Goal: Task Accomplishment & Management: Use online tool/utility

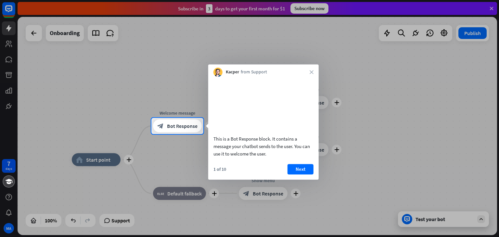
click at [315, 74] on div "Kacper from Support close" at bounding box center [263, 70] width 110 height 12
click at [309, 72] on div "Kacper from Support close" at bounding box center [263, 70] width 110 height 12
click at [311, 72] on icon "close" at bounding box center [312, 72] width 4 height 4
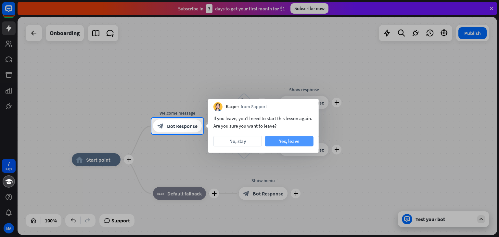
click at [278, 137] on button "Yes, leave" at bounding box center [289, 141] width 48 height 10
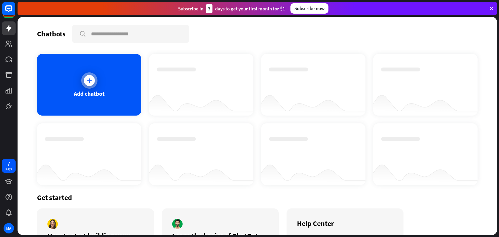
click at [91, 83] on icon at bounding box center [89, 80] width 6 height 6
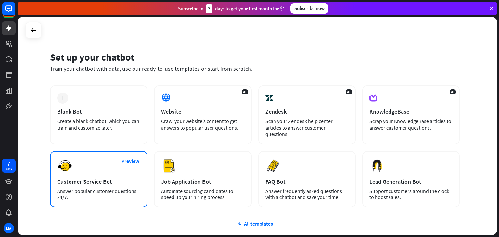
click at [96, 171] on div "Preview Customer Service Bot Answer popular customer questions 24/7." at bounding box center [98, 179] width 97 height 57
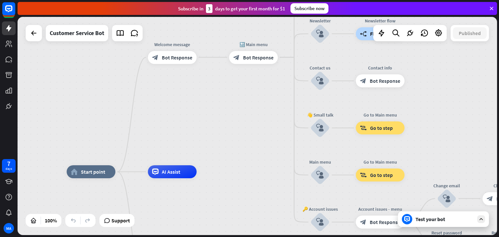
drag, startPoint x: 265, startPoint y: 102, endPoint x: 218, endPoint y: 155, distance: 71.2
click at [218, 155] on div "home_2 Start point Welcome message block_bot_response Bot Response 🔙 Main menu …" at bounding box center [258, 126] width 480 height 218
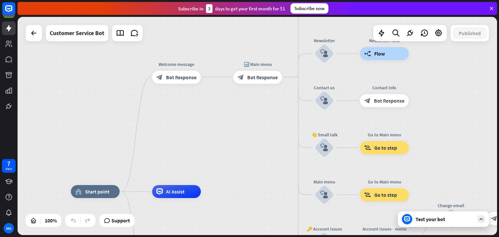
drag, startPoint x: 219, startPoint y: 118, endPoint x: 224, endPoint y: 130, distance: 12.7
click at [224, 130] on div "home_2 Start point Welcome message block_bot_response Bot Response 🔙 Main menu …" at bounding box center [258, 126] width 480 height 218
click at [235, 123] on div "home_2 Start point Welcome message block_bot_response Bot Response 🔙 Main menu …" at bounding box center [258, 126] width 480 height 218
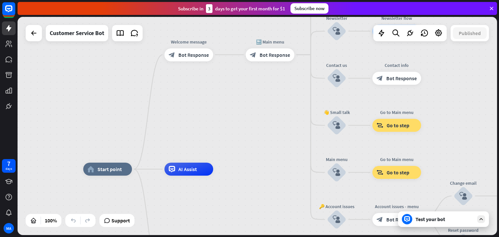
drag, startPoint x: 252, startPoint y: 90, endPoint x: 253, endPoint y: 86, distance: 4.5
click at [253, 86] on div "home_2 Start point Welcome message block_bot_response Bot Response 🔙 Main menu …" at bounding box center [258, 126] width 480 height 218
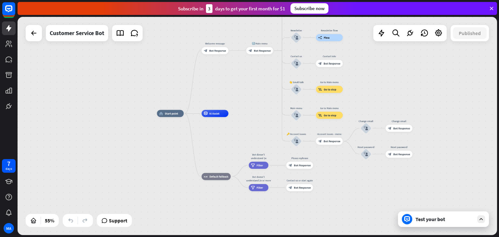
drag, startPoint x: 241, startPoint y: 140, endPoint x: 240, endPoint y: 88, distance: 52.0
click at [240, 88] on div "home_2 Start point Welcome message block_bot_response Bot Response 🔙 Main menu …" at bounding box center [258, 126] width 480 height 218
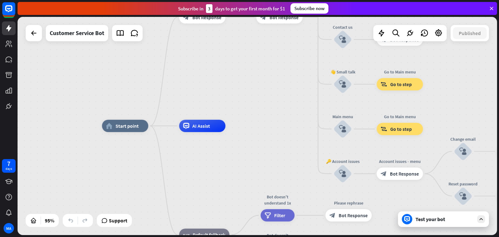
drag, startPoint x: 233, startPoint y: 110, endPoint x: 231, endPoint y: 168, distance: 57.5
click at [231, 168] on div "home_2 Start point Welcome message block_bot_response Bot Response 🔙 Main menu …" at bounding box center [330, 229] width 456 height 207
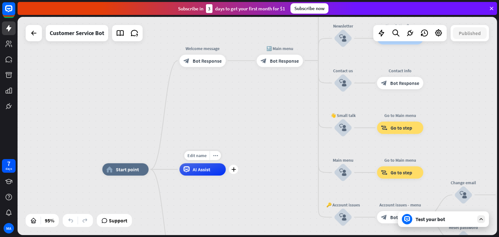
drag, startPoint x: 238, startPoint y: 108, endPoint x: 238, endPoint y: 163, distance: 54.9
click at [238, 165] on div "home_2 Start point Welcome message block_bot_response Bot Response 🔙 Main menu …" at bounding box center [258, 126] width 480 height 218
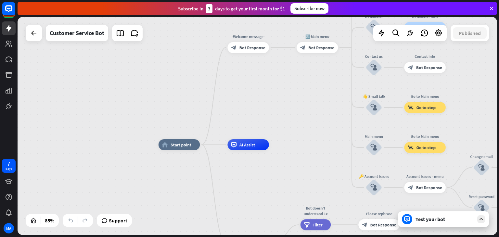
drag, startPoint x: 184, startPoint y: 142, endPoint x: 226, endPoint y: 101, distance: 58.1
click at [226, 101] on div "home_2 Start point Welcome message block_bot_response Bot Response 🔙 Main menu …" at bounding box center [258, 126] width 480 height 218
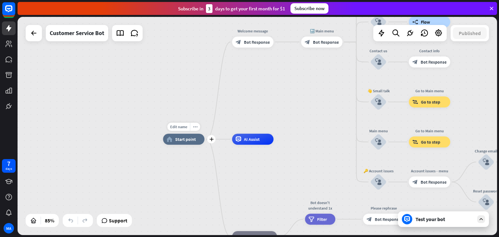
drag, startPoint x: 189, startPoint y: 141, endPoint x: 165, endPoint y: 141, distance: 24.4
click at [165, 141] on div "home_2 Start point" at bounding box center [184, 139] width 42 height 11
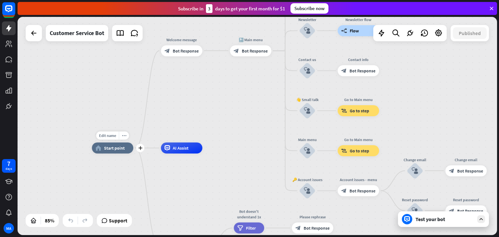
drag, startPoint x: 190, startPoint y: 156, endPoint x: 123, endPoint y: 163, distance: 66.6
click at [123, 154] on div "Edit name more_horiz plus home_2 Start point" at bounding box center [113, 148] width 42 height 11
click at [140, 149] on icon "plus" at bounding box center [139, 148] width 4 height 4
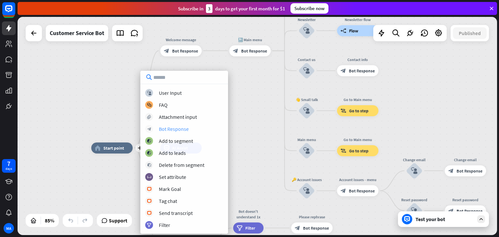
click at [168, 131] on div "Bot Response" at bounding box center [174, 129] width 30 height 6
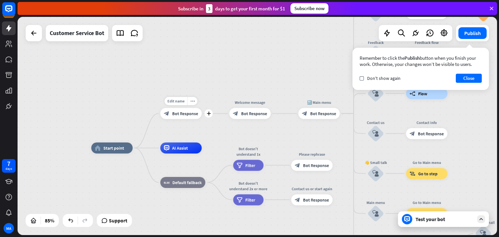
click at [177, 116] on span "Bot Response" at bounding box center [185, 114] width 26 height 6
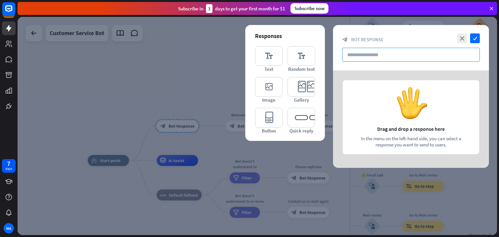
click at [354, 59] on input "text" at bounding box center [411, 55] width 138 height 14
click at [399, 128] on div at bounding box center [411, 119] width 156 height 97
click at [267, 56] on icon "editor_text" at bounding box center [269, 56] width 28 height 20
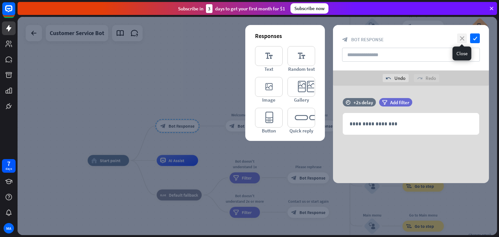
click at [465, 40] on icon "close" at bounding box center [462, 38] width 10 height 10
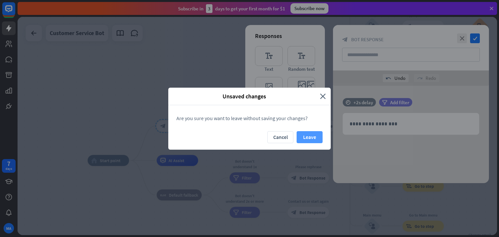
click at [316, 134] on button "Leave" at bounding box center [310, 137] width 26 height 12
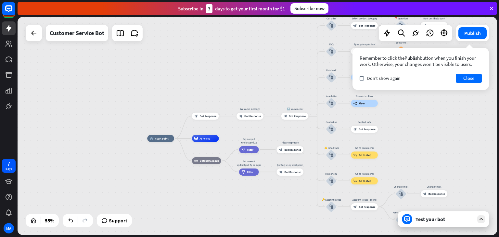
drag, startPoint x: 211, startPoint y: 115, endPoint x: 193, endPoint y: 85, distance: 35.2
click at [193, 85] on div "home_2 Start point block_bot_response Bot Response Welcome message block_bot_re…" at bounding box center [258, 126] width 480 height 218
click at [30, 38] on div at bounding box center [33, 33] width 13 height 13
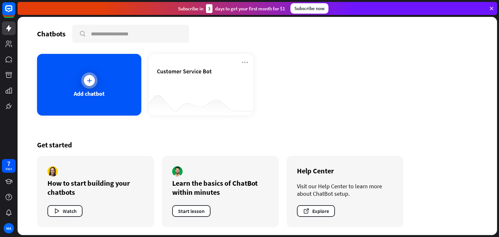
click at [90, 96] on div "Add chatbot" at bounding box center [89, 93] width 31 height 7
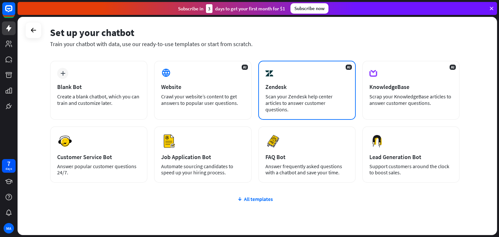
scroll to position [11, 0]
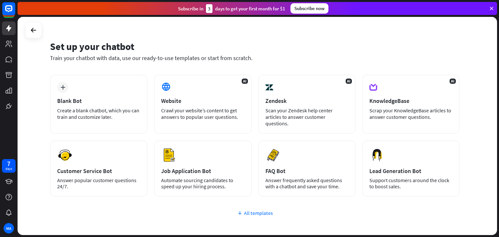
click at [251, 210] on div "All templates" at bounding box center [255, 213] width 410 height 6
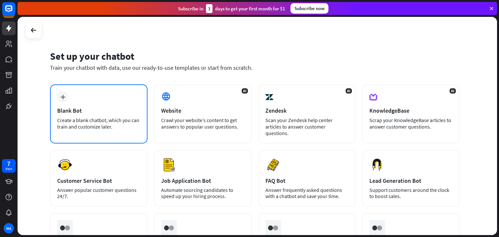
scroll to position [0, 0]
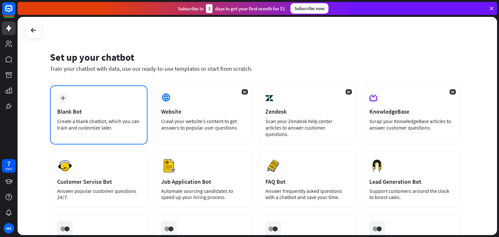
click at [95, 111] on div "Blank Bot" at bounding box center [98, 111] width 83 height 7
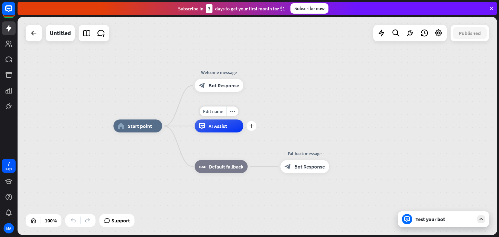
click at [218, 130] on div "AI Assist" at bounding box center [219, 126] width 49 height 13
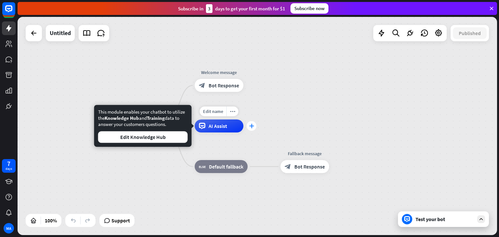
click at [249, 127] on div "plus" at bounding box center [252, 126] width 10 height 10
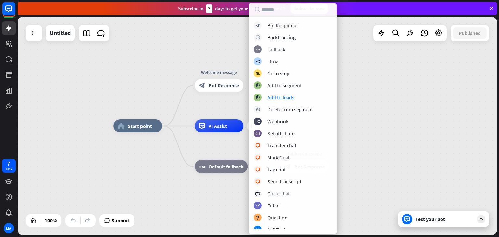
click at [365, 86] on div "home_2 Start point Welcome message block_bot_response Bot Response plus AI Assi…" at bounding box center [258, 126] width 480 height 218
